Goal: Task Accomplishment & Management: Complete application form

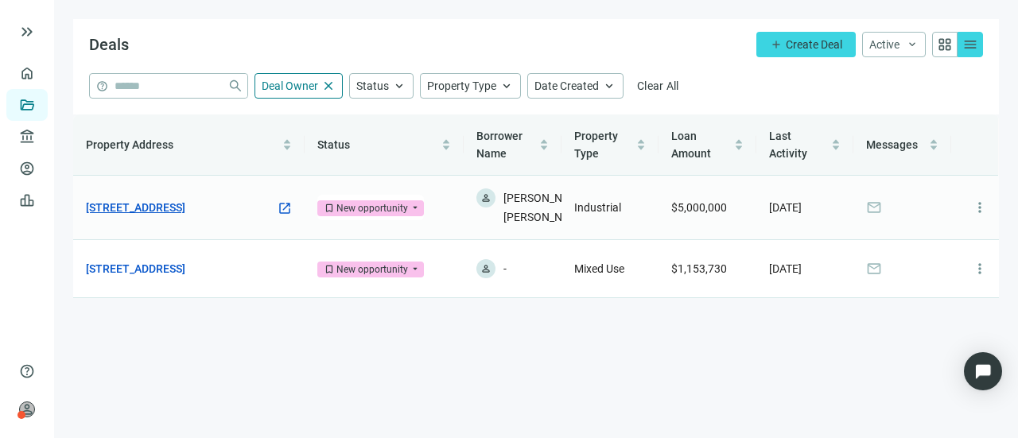
click at [185, 202] on link "5155 E 46th Ave, Denver, CO 80216" at bounding box center [135, 208] width 99 height 18
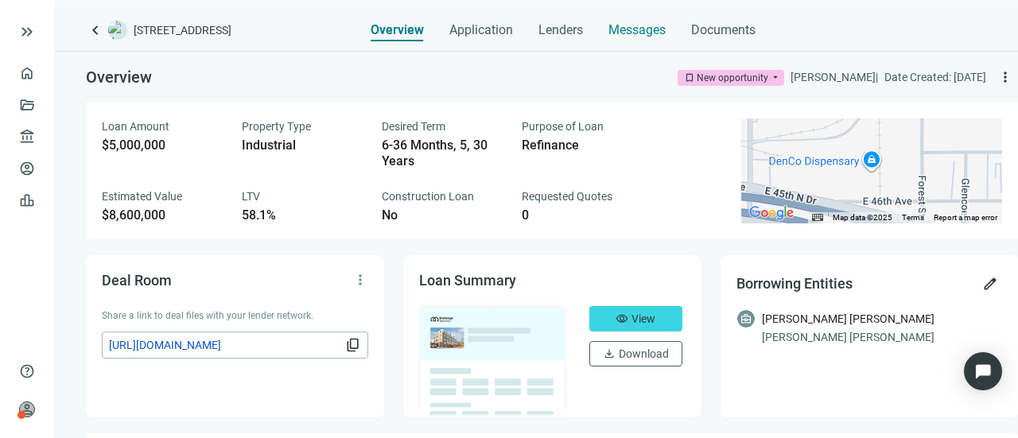
click at [622, 28] on span "Messages" at bounding box center [637, 29] width 57 height 15
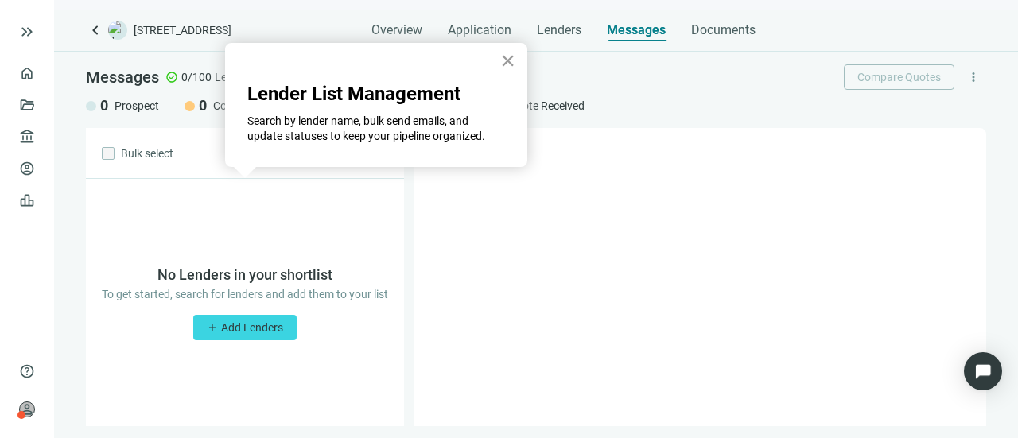
click at [509, 58] on button "×" at bounding box center [507, 60] width 15 height 25
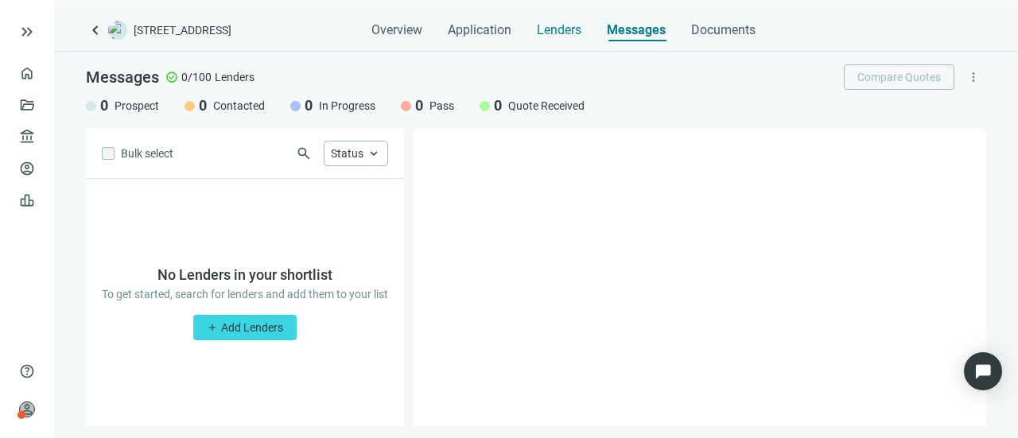
click at [566, 36] on span "Lenders" at bounding box center [559, 30] width 45 height 16
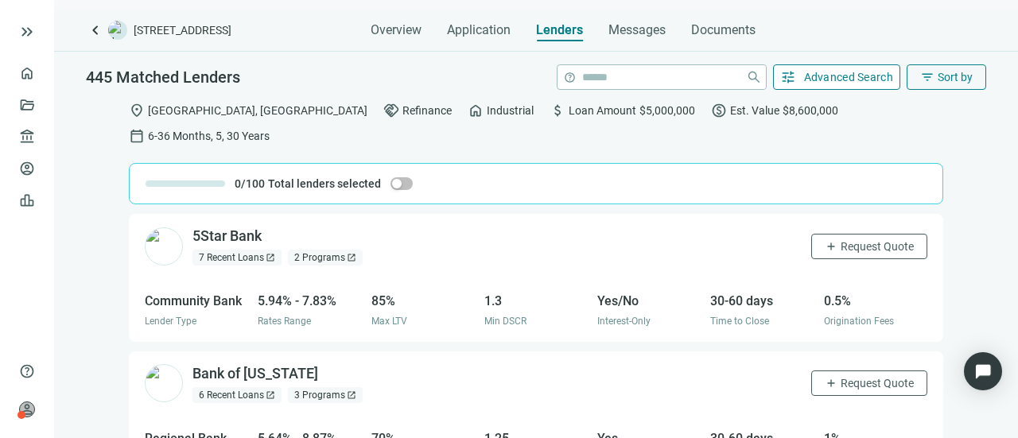
click at [839, 71] on span "Advanced Search" at bounding box center [849, 77] width 90 height 13
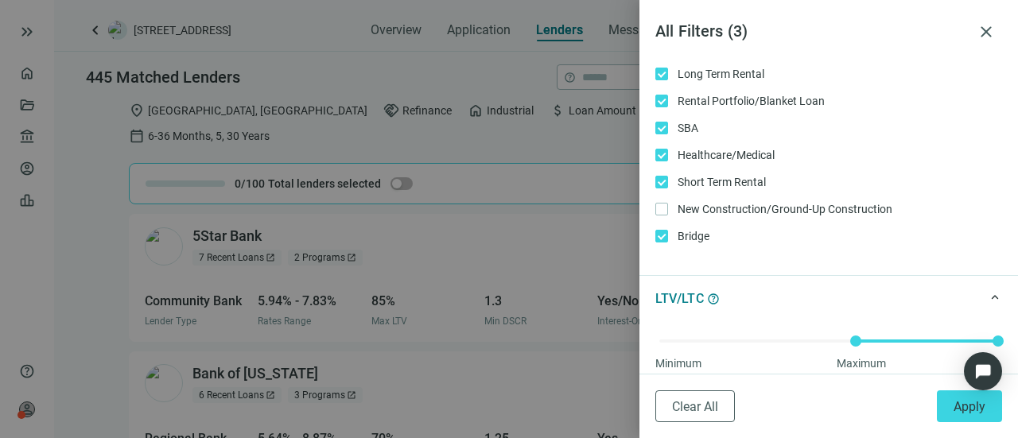
click at [660, 173] on label "Short Term Rental Only" at bounding box center [829, 182] width 347 height 18
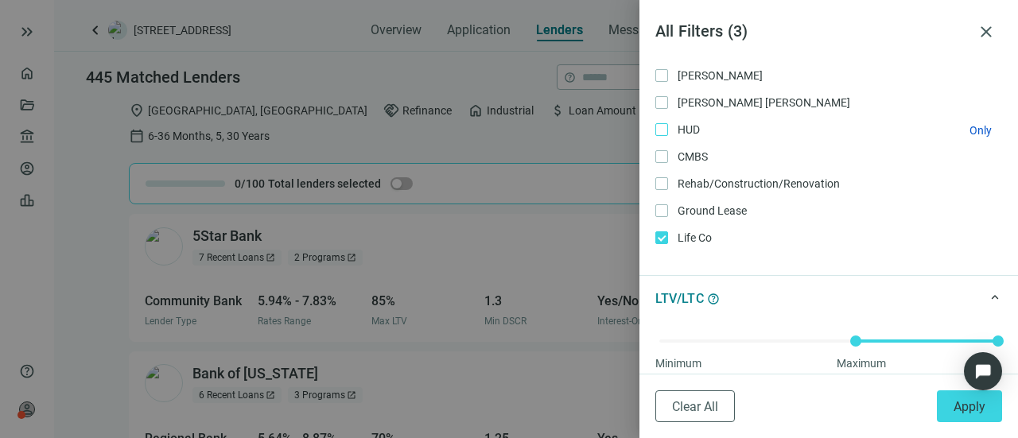
scroll to position [477, 0]
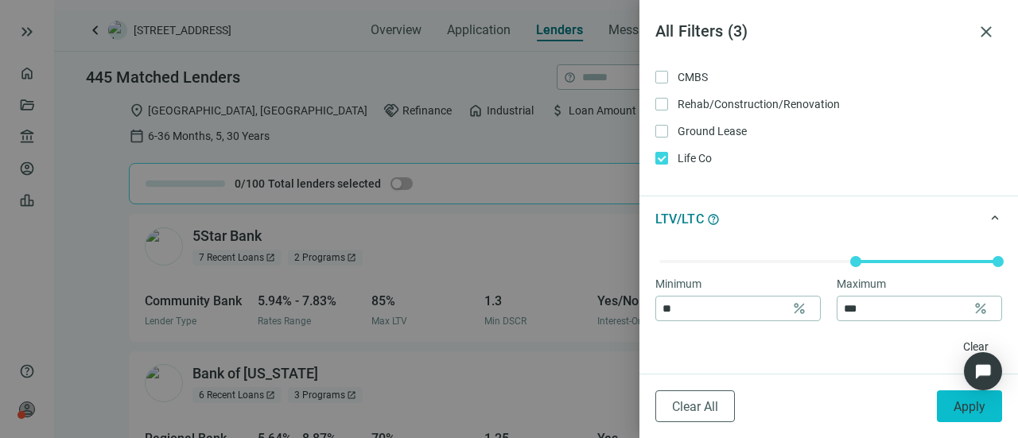
click at [956, 416] on button "Apply" at bounding box center [969, 407] width 65 height 32
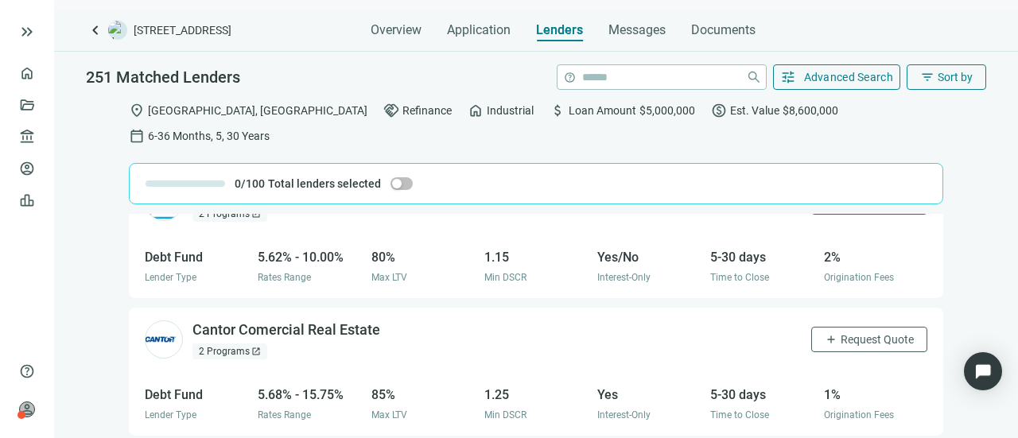
scroll to position [0, 0]
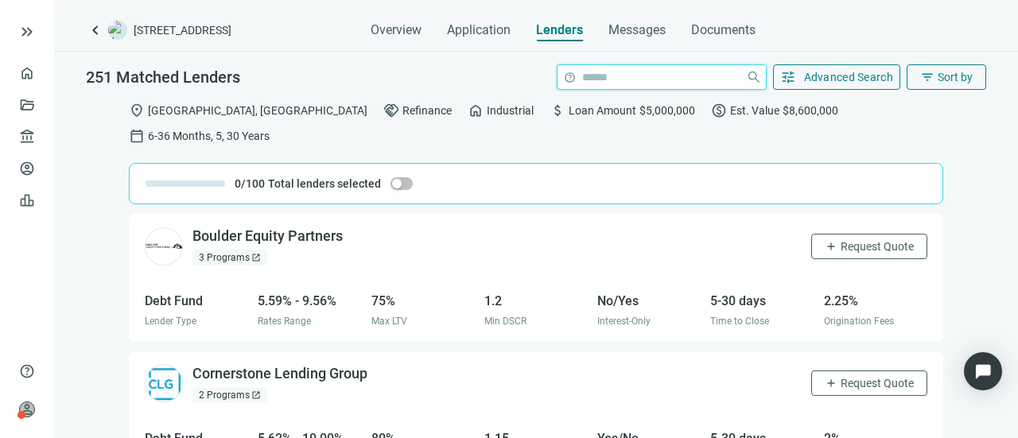
click at [652, 80] on input "search" at bounding box center [661, 77] width 158 height 24
type input "********"
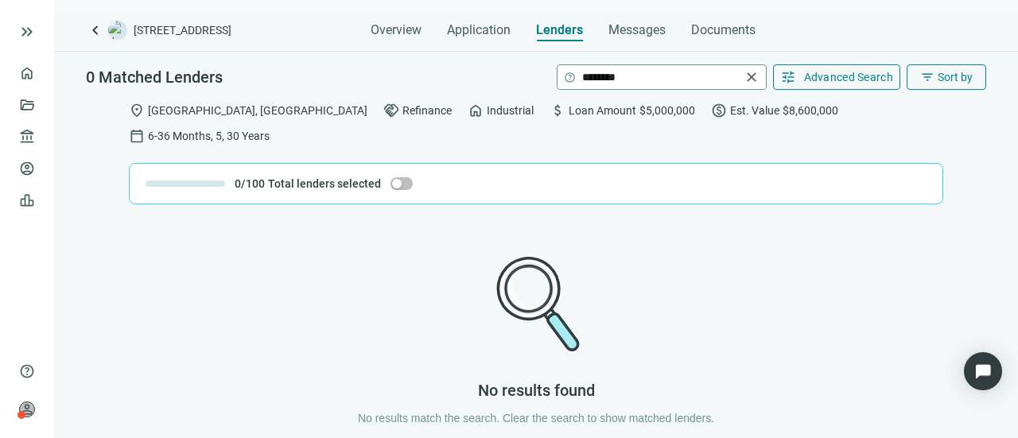
click at [745, 77] on span "close" at bounding box center [752, 77] width 16 height 16
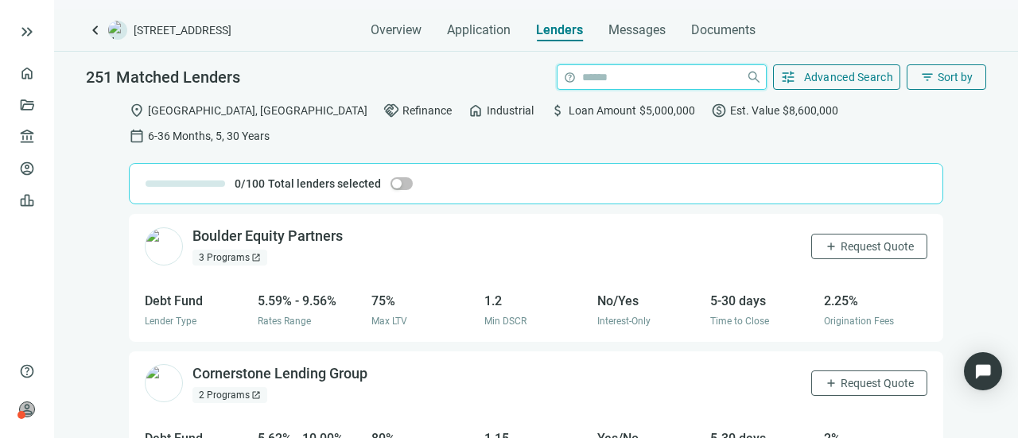
scroll to position [80, 0]
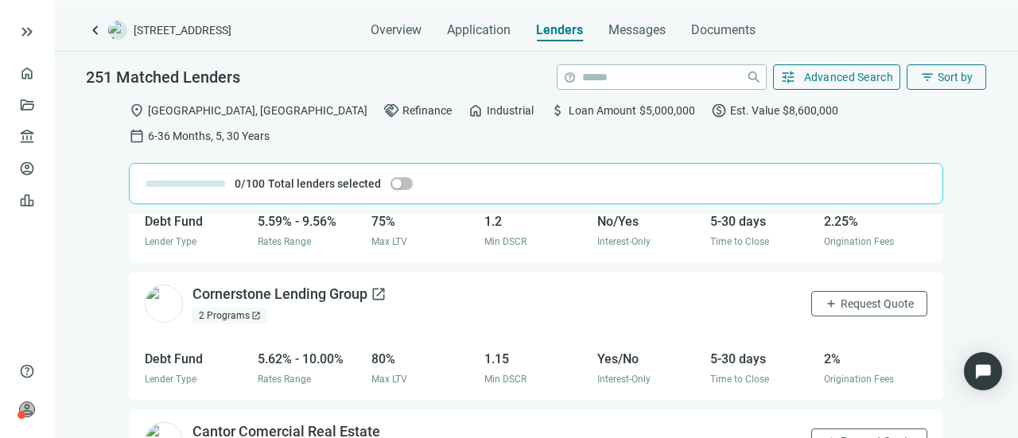
click at [321, 285] on div "Cornerstone Lending Group open_in_new" at bounding box center [290, 295] width 194 height 20
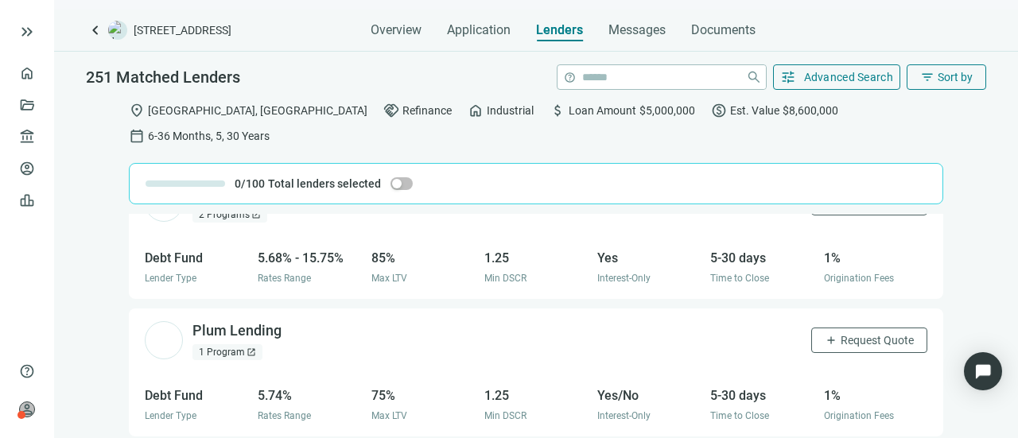
scroll to position [239, 0]
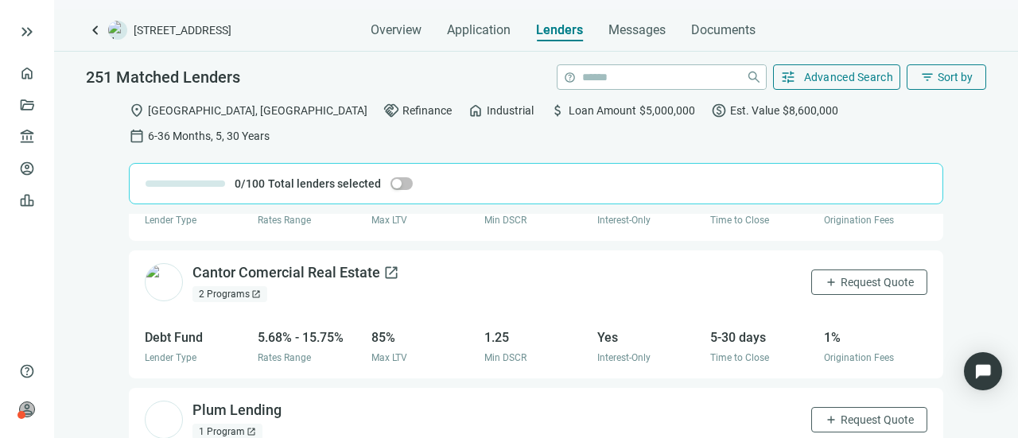
click at [200, 263] on div "Cantor Comercial Real Estate open_in_new" at bounding box center [296, 273] width 207 height 20
click at [96, 36] on span "keyboard_arrow_left" at bounding box center [95, 30] width 19 height 19
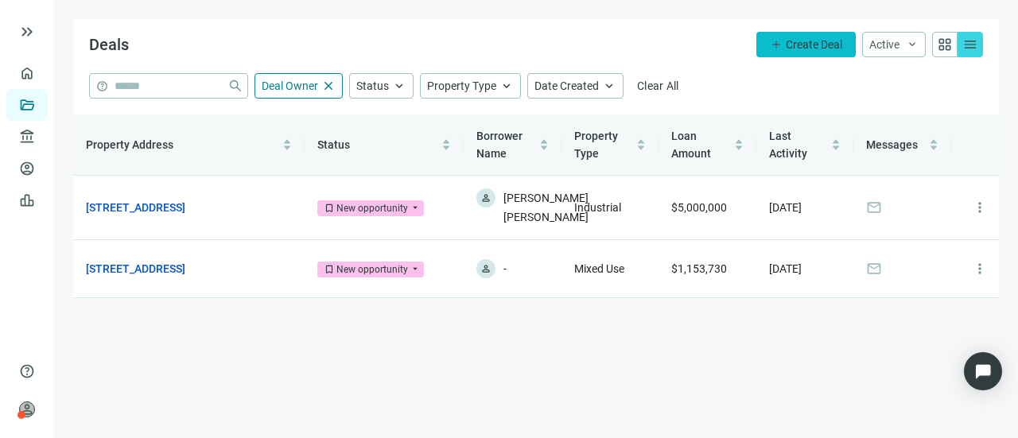
click at [781, 42] on span "add" at bounding box center [776, 44] width 13 height 13
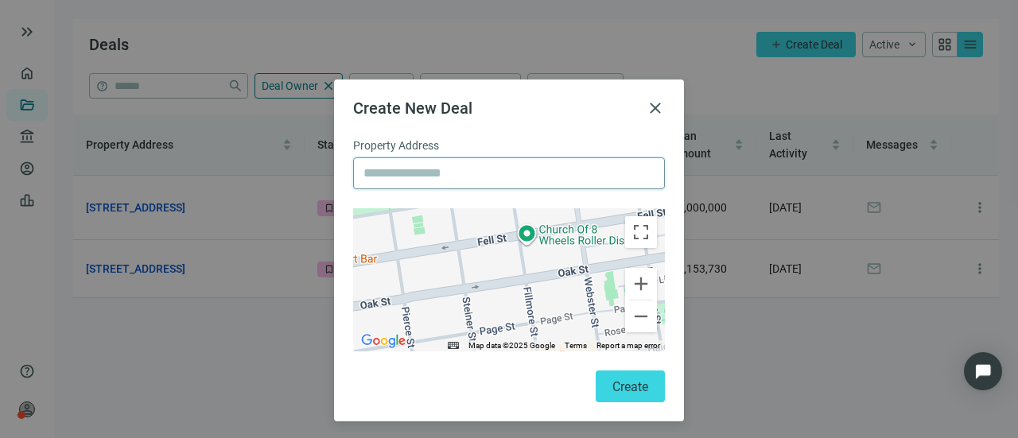
click at [368, 177] on input "text" at bounding box center [509, 173] width 291 height 30
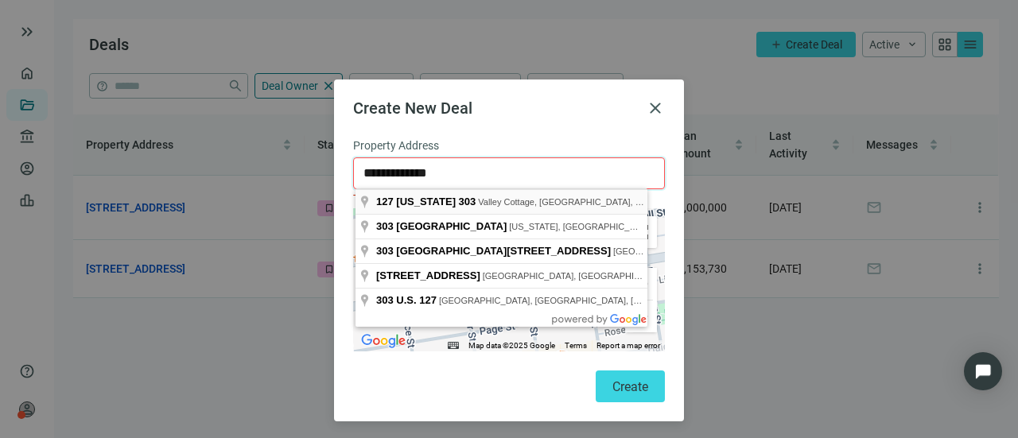
type input "**********"
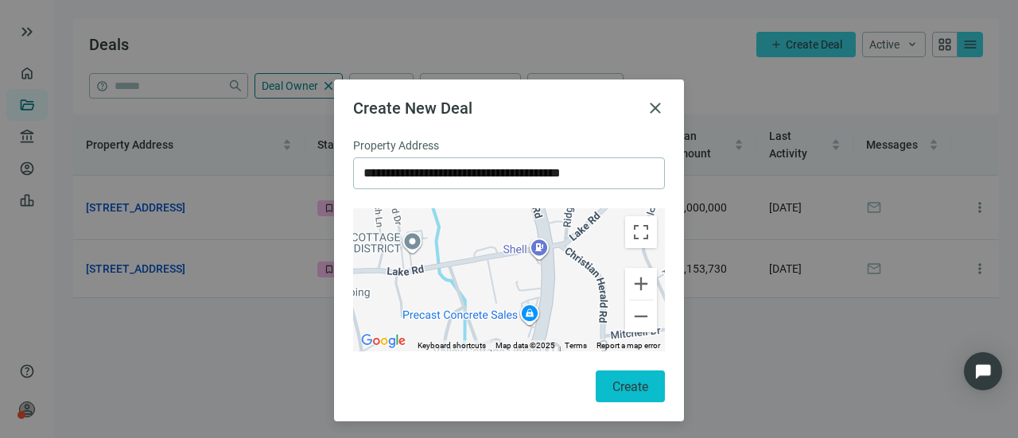
click at [613, 379] on span "Create" at bounding box center [631, 386] width 36 height 15
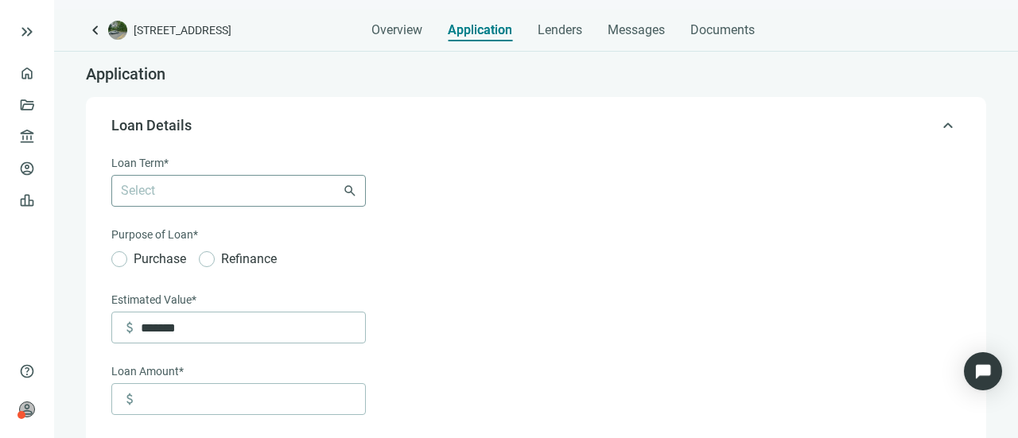
click at [345, 196] on div at bounding box center [231, 191] width 232 height 22
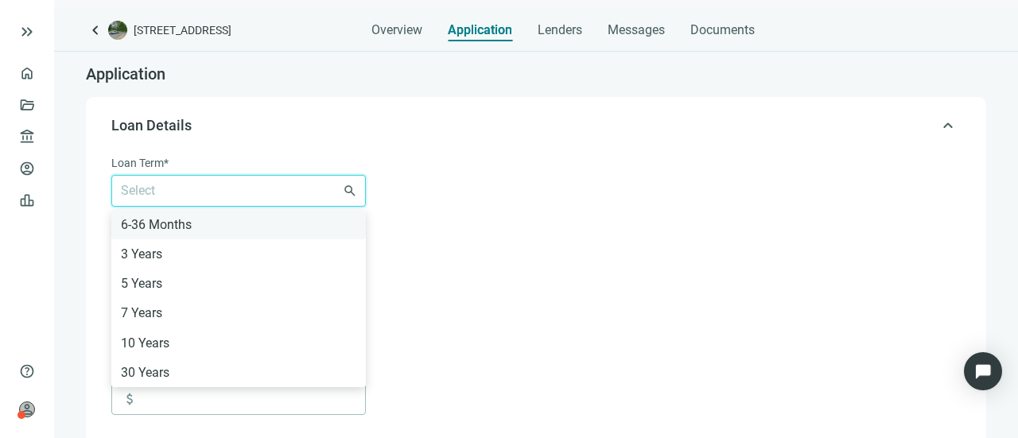
click at [200, 224] on div "6-36 Months" at bounding box center [238, 225] width 235 height 20
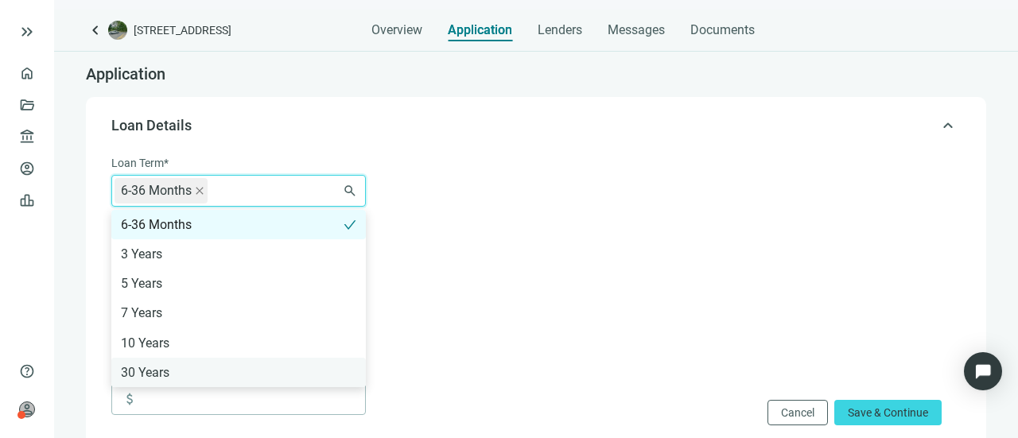
click at [185, 364] on div "30 Years" at bounding box center [238, 373] width 235 height 20
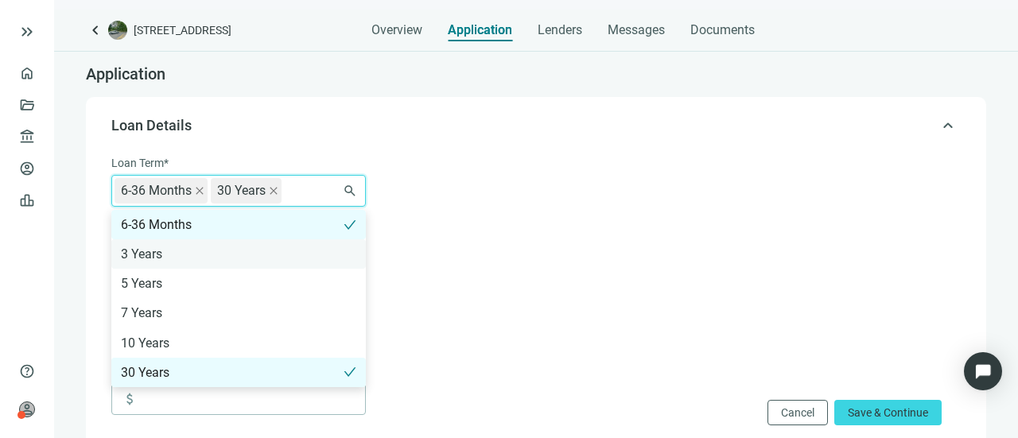
click at [216, 252] on div "3 Years" at bounding box center [238, 254] width 235 height 20
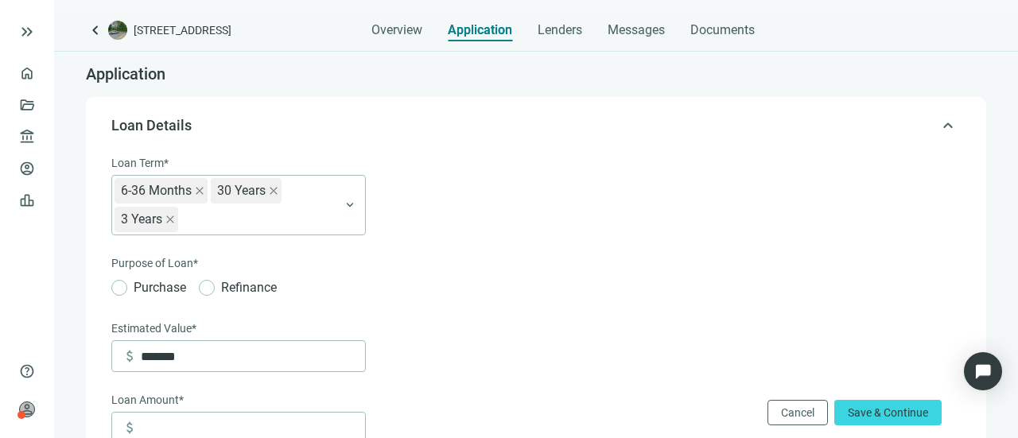
scroll to position [80, 0]
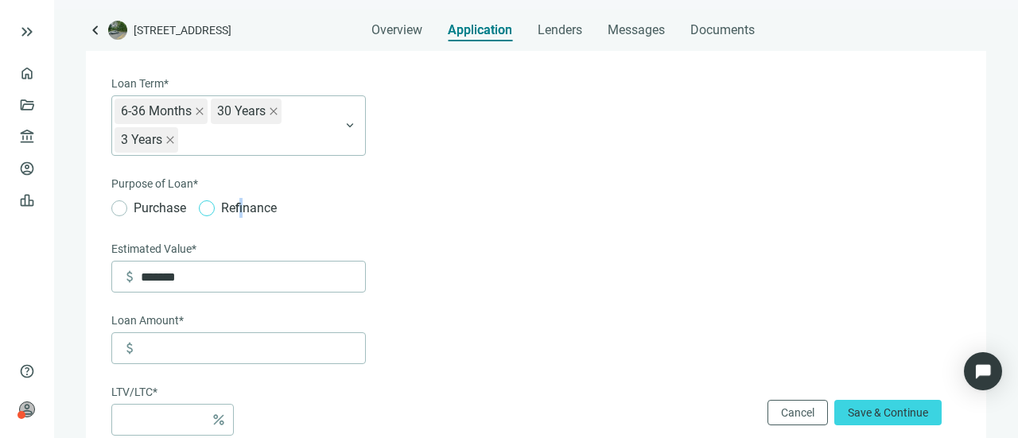
click at [242, 202] on span "Refinance" at bounding box center [249, 208] width 68 height 20
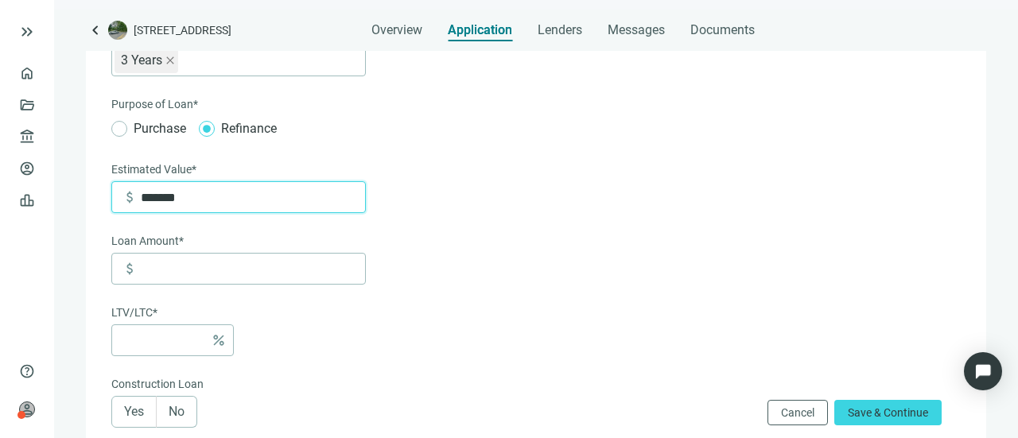
drag, startPoint x: 153, startPoint y: 205, endPoint x: 116, endPoint y: 204, distance: 36.6
click at [116, 204] on div "attach_money *******" at bounding box center [238, 197] width 255 height 32
type input "*********"
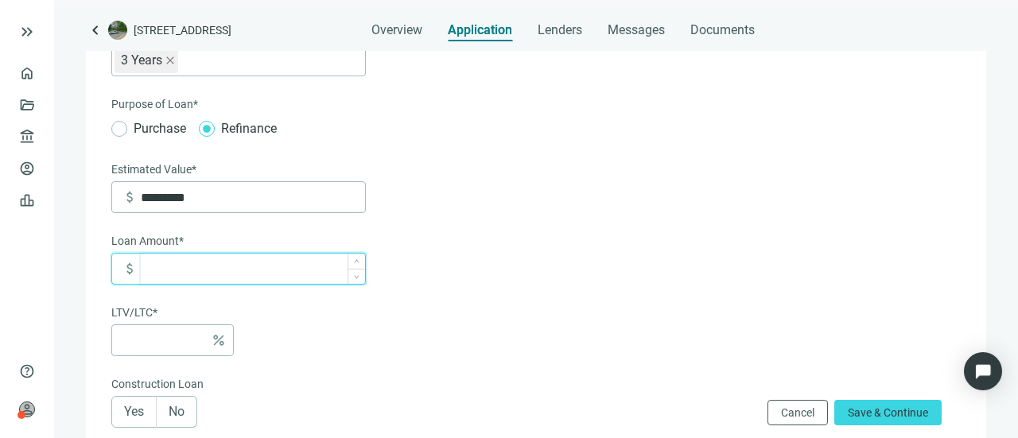
click at [150, 263] on input at bounding box center [253, 269] width 224 height 30
type input "*"
type input "******"
type input "***"
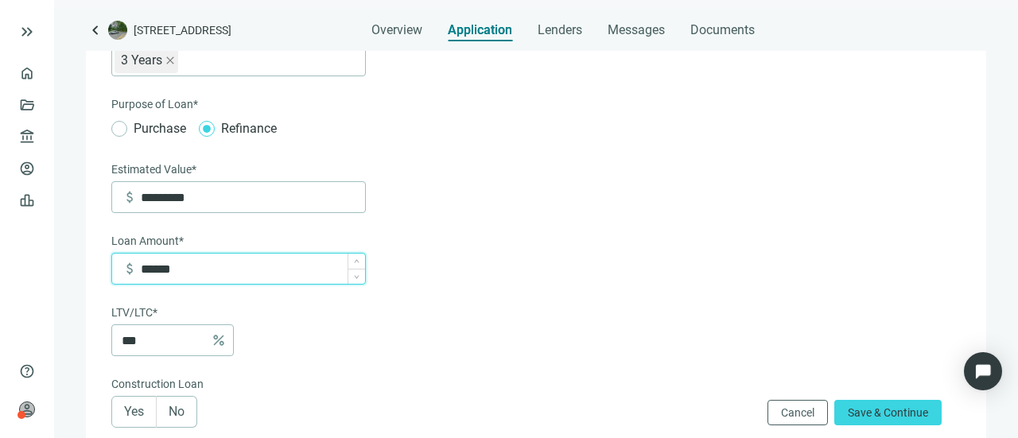
type input "*******"
type input "***"
type input "*********"
type input "**"
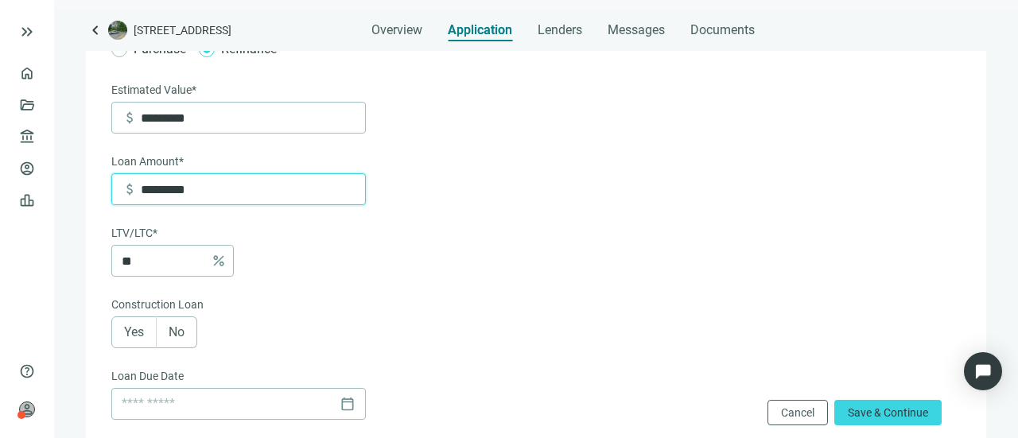
type input "*********"
click at [193, 322] on label "No" at bounding box center [177, 333] width 41 height 32
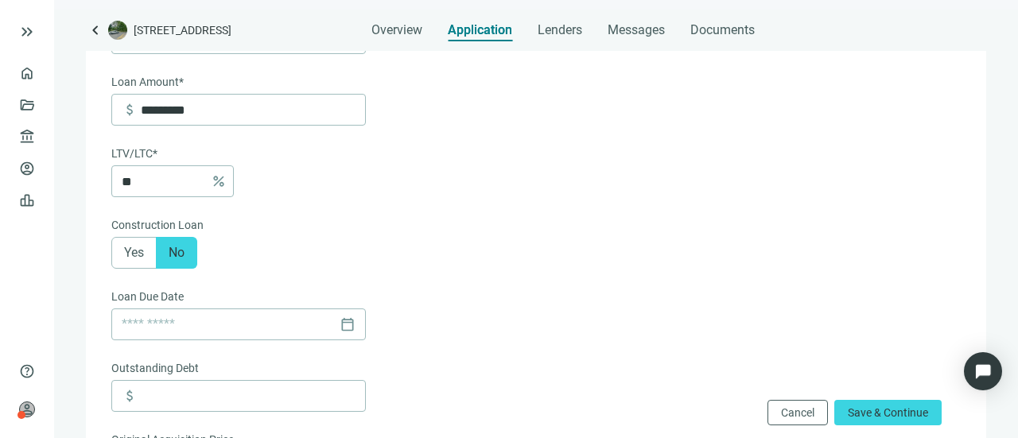
scroll to position [398, 0]
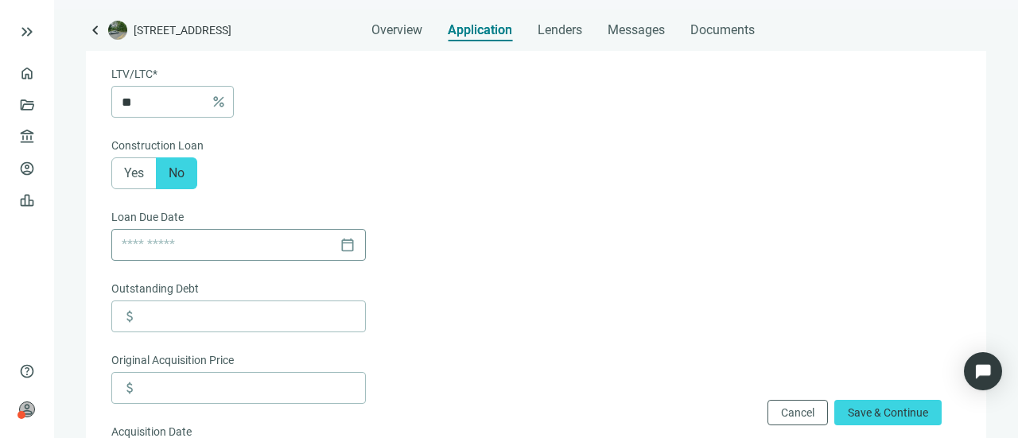
click at [348, 248] on div "calendar_today" at bounding box center [239, 245] width 234 height 30
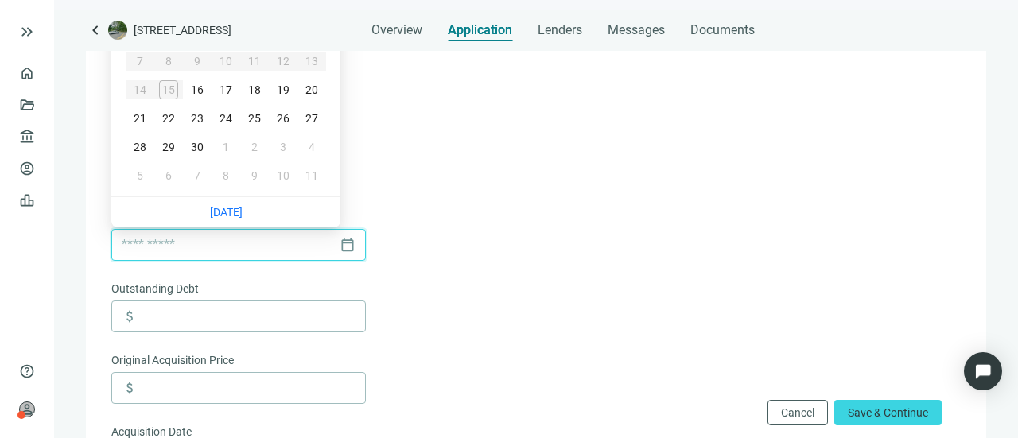
click at [348, 248] on div "calendar_today" at bounding box center [239, 245] width 234 height 30
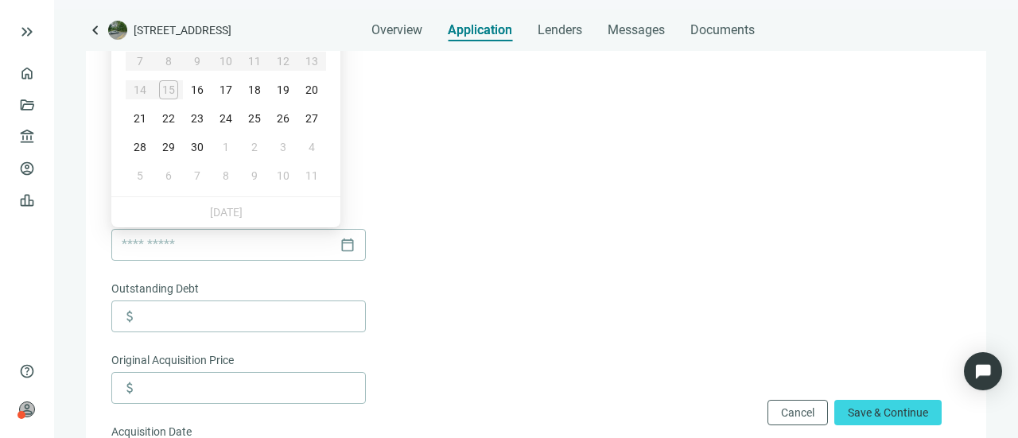
click at [446, 251] on form "Loan Term* 6-36 Months 30 Years 3 Years 6-36 Months 3 Years 5 Years 7 Years 10 …" at bounding box center [534, 353] width 846 height 1193
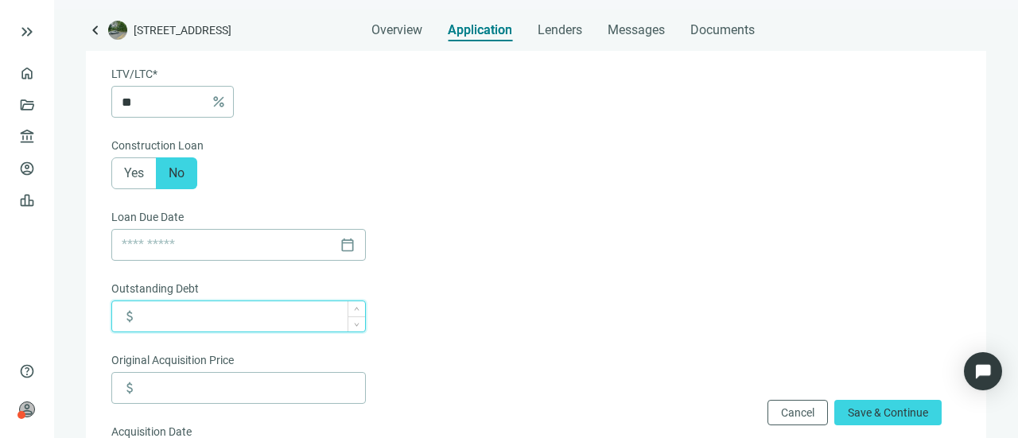
click at [329, 312] on input at bounding box center [253, 317] width 224 height 30
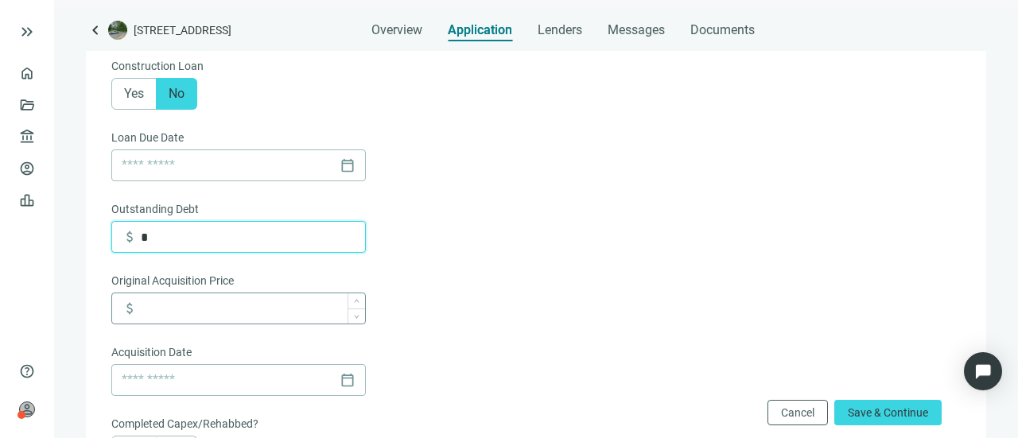
type input "*"
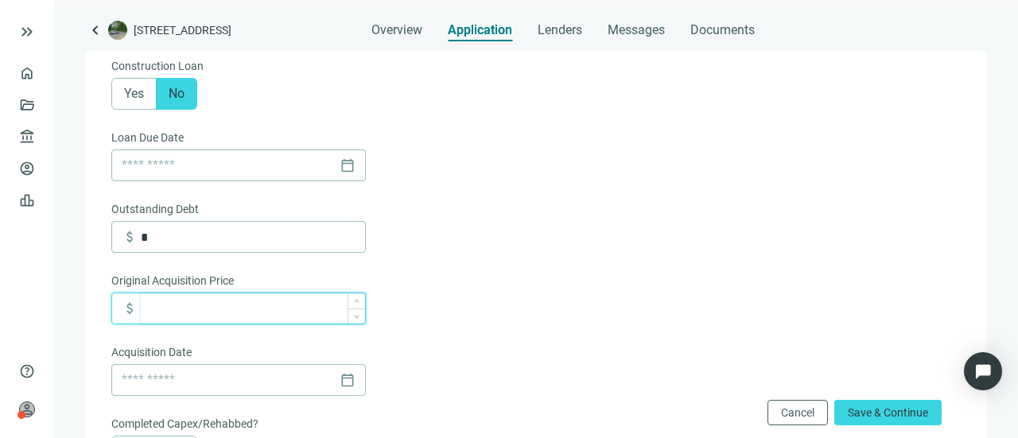
click at [283, 308] on input at bounding box center [253, 309] width 224 height 30
type input "*******"
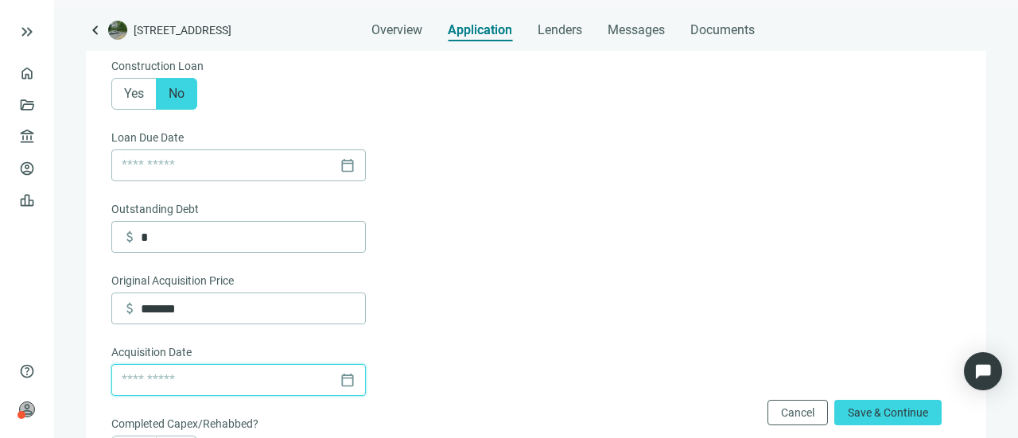
click at [237, 368] on input at bounding box center [228, 380] width 212 height 30
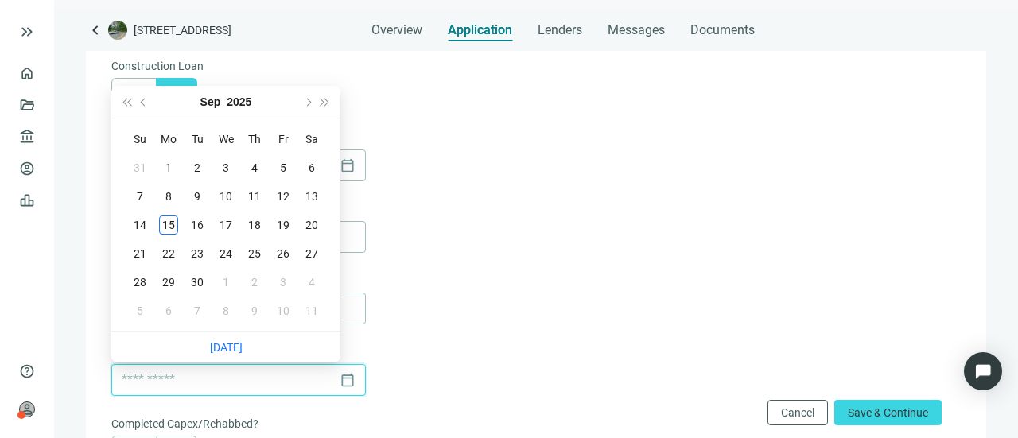
scroll to position [557, 0]
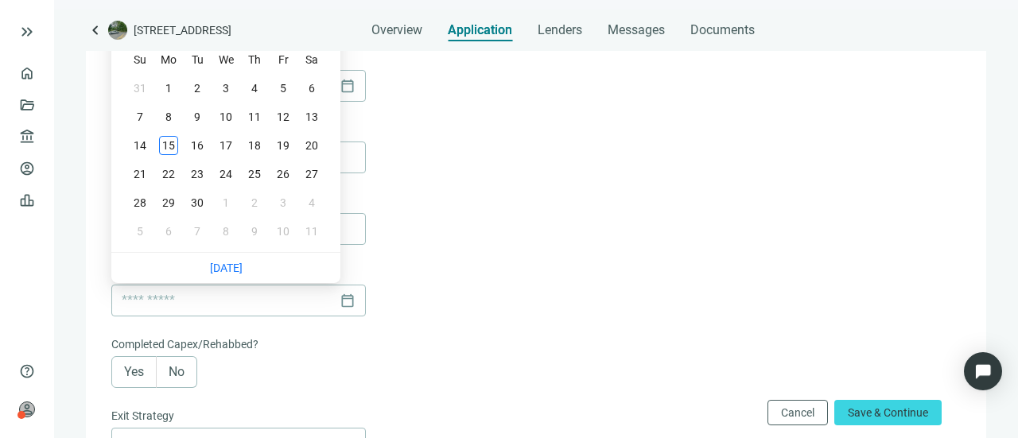
click at [177, 380] on label "No" at bounding box center [177, 372] width 41 height 32
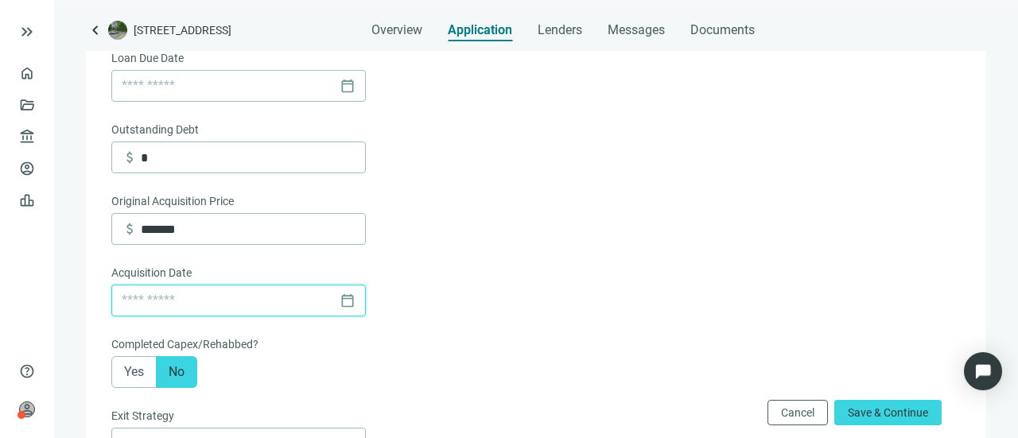
click at [169, 303] on input at bounding box center [228, 301] width 212 height 30
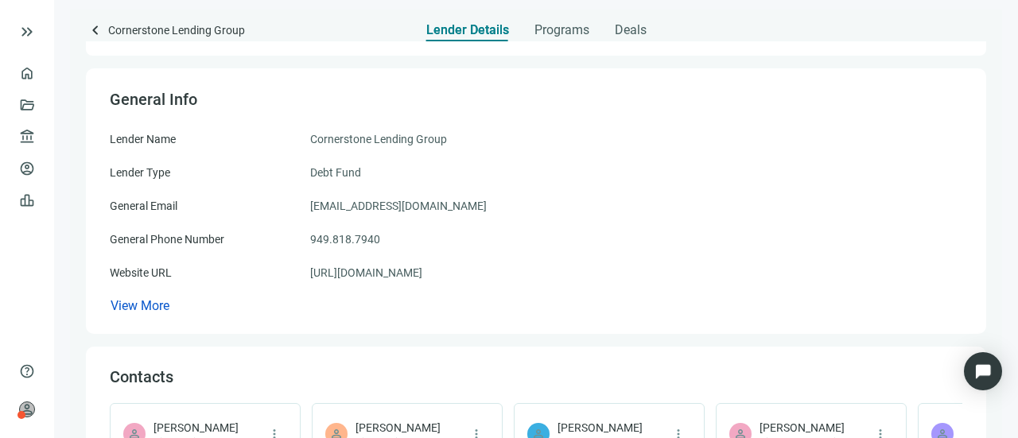
scroll to position [159, 0]
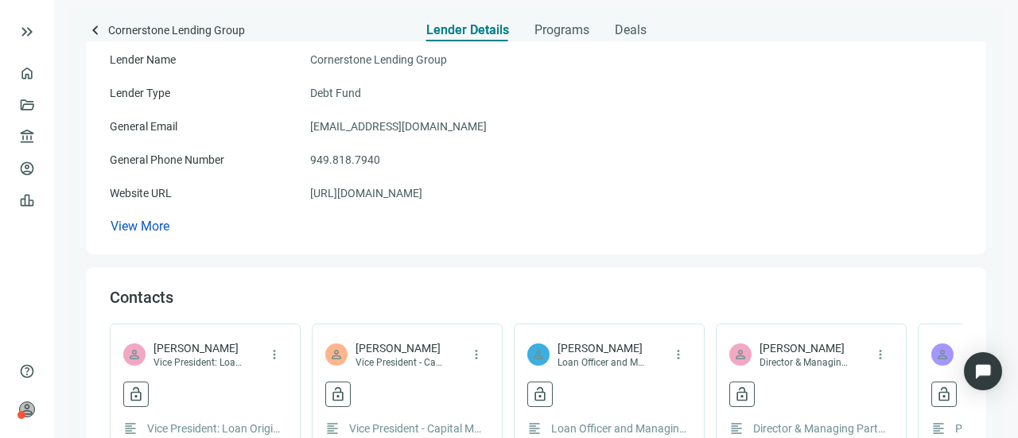
drag, startPoint x: 454, startPoint y: 192, endPoint x: 309, endPoint y: 204, distance: 146.1
click at [309, 204] on div "Lender Name Cornerstone Lending Group Lender Type Debt Fund General Email [EMAI…" at bounding box center [536, 143] width 853 height 185
copy div "https://cornerstone-lg.com/"
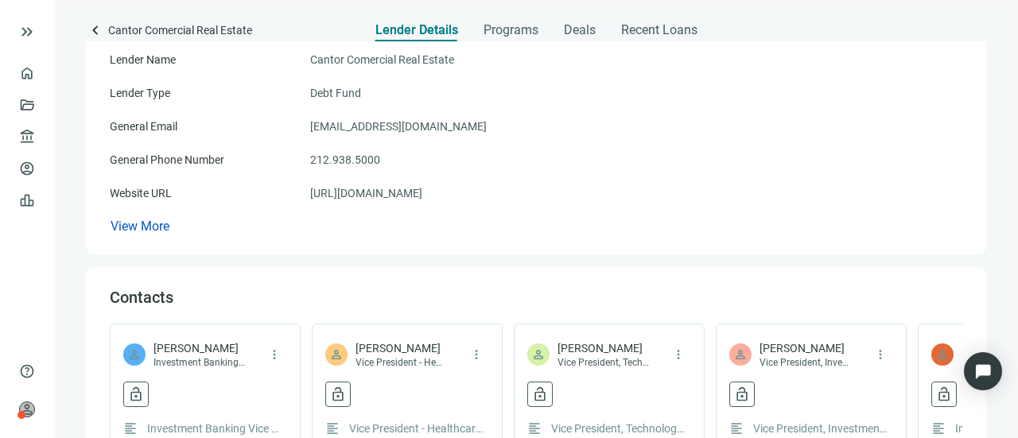
scroll to position [239, 0]
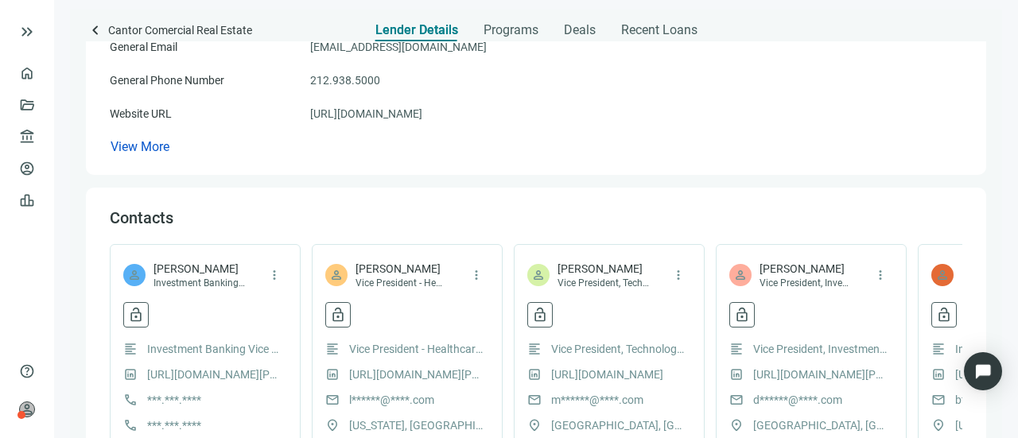
drag, startPoint x: 463, startPoint y: 115, endPoint x: 305, endPoint y: 117, distance: 158.3
click at [305, 117] on div "Website URL [URL][DOMAIN_NAME]" at bounding box center [536, 114] width 853 height 18
click at [331, 111] on link "[URL][DOMAIN_NAME]" at bounding box center [366, 114] width 112 height 18
copy div "[URL][DOMAIN_NAME]"
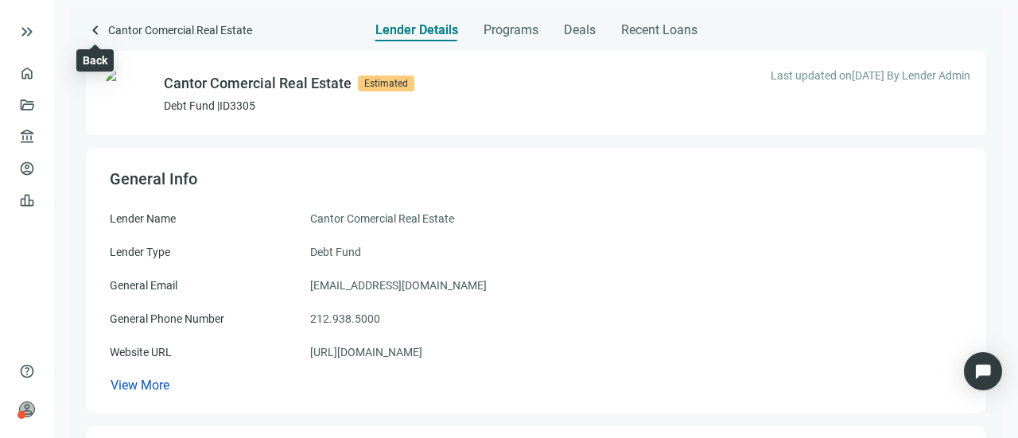
click at [100, 28] on span "keyboard_arrow_left" at bounding box center [95, 30] width 19 height 19
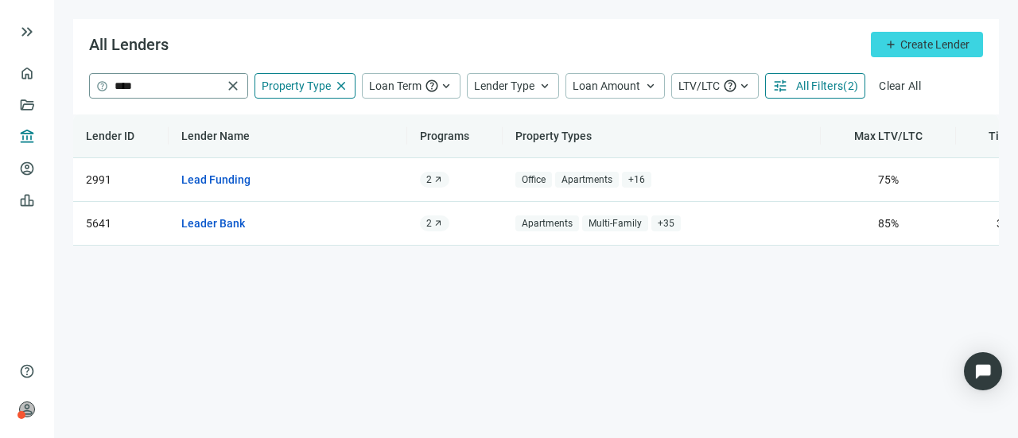
click at [229, 82] on span "close" at bounding box center [233, 86] width 16 height 16
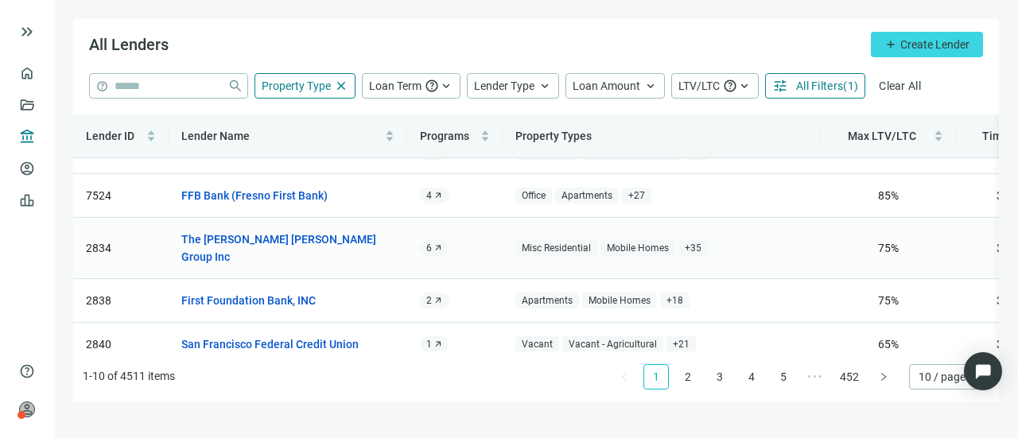
scroll to position [239, 0]
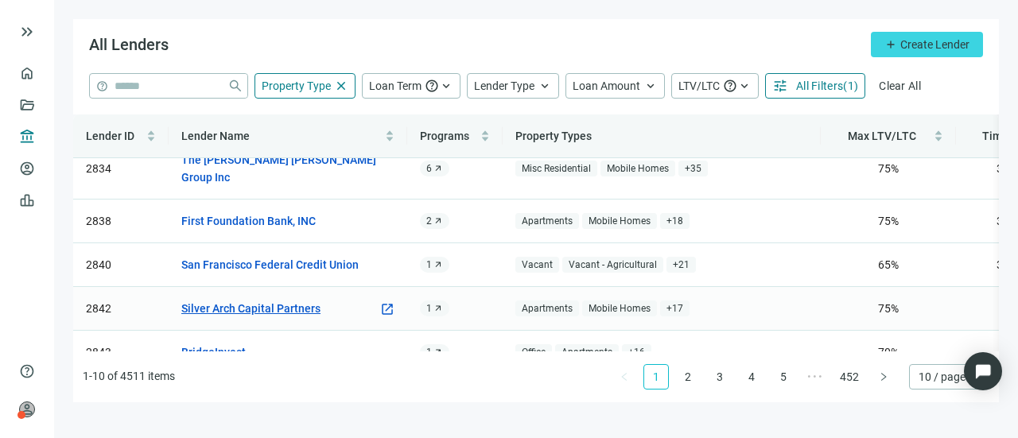
click at [298, 300] on link "Silver Arch Capital Partners" at bounding box center [250, 309] width 139 height 18
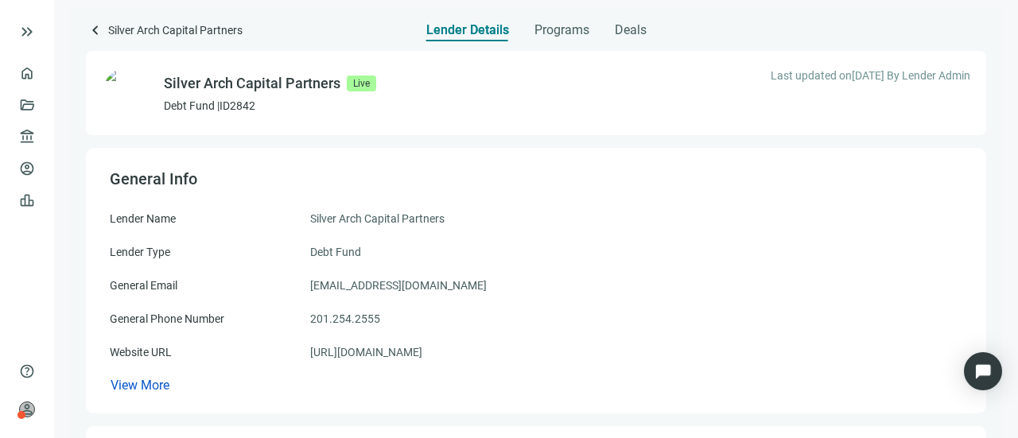
scroll to position [80, 0]
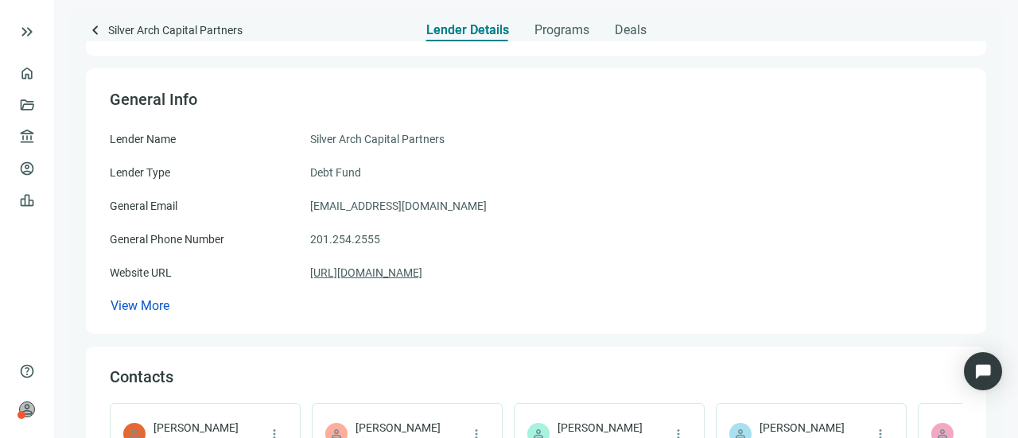
click at [401, 276] on link "[URL][DOMAIN_NAME]" at bounding box center [366, 273] width 112 height 18
